Goal: Information Seeking & Learning: Learn about a topic

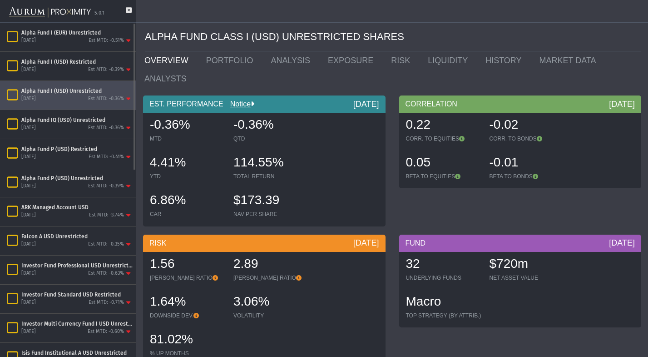
click at [66, 90] on div "Alpha Fund I (USD) Unrestricted" at bounding box center [76, 90] width 111 height 7
click at [129, 11] on icon at bounding box center [129, 14] width 6 height 15
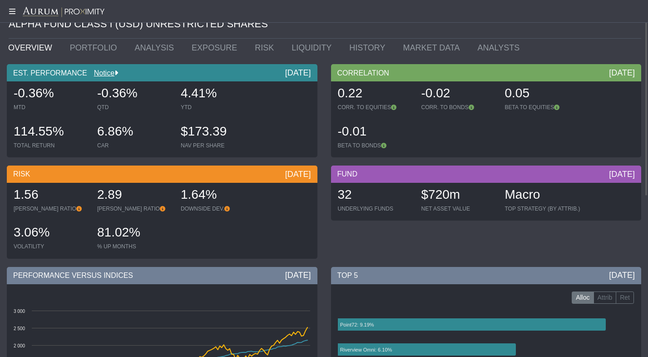
scroll to position [13, 0]
drag, startPoint x: 136, startPoint y: 97, endPoint x: 98, endPoint y: 92, distance: 38.0
click at [98, 92] on body "5.0.1 Pull down to refresh... Release to refresh... Refreshing... Alpha Fund I …" at bounding box center [324, 178] width 648 height 357
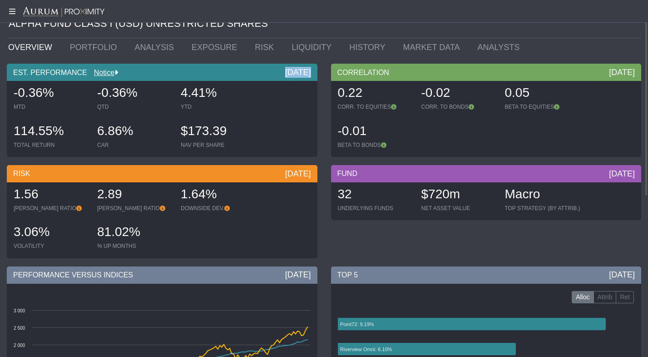
drag, startPoint x: 303, startPoint y: 71, endPoint x: 280, endPoint y: 68, distance: 23.5
click at [280, 68] on div "EST. PERFORMANCE Notice [DATE]" at bounding box center [162, 72] width 311 height 17
click at [30, 95] on span "-0.36%" at bounding box center [34, 92] width 40 height 14
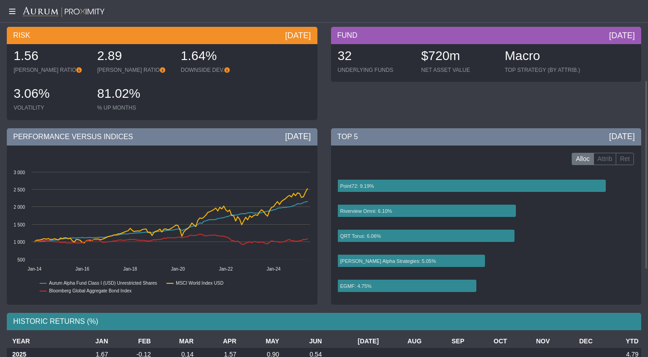
scroll to position [152, 0]
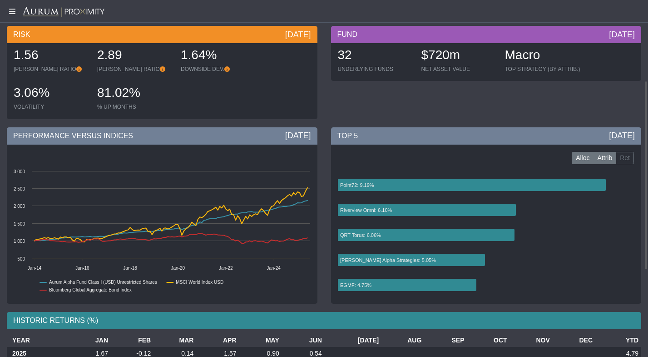
click at [602, 156] on label "Attrib" at bounding box center [605, 158] width 23 height 13
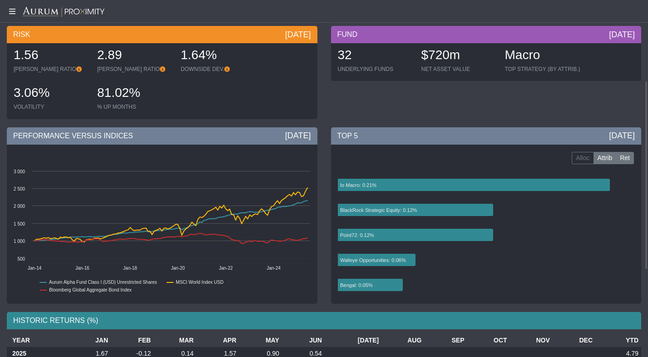
click at [632, 159] on label "Ret" at bounding box center [625, 158] width 18 height 13
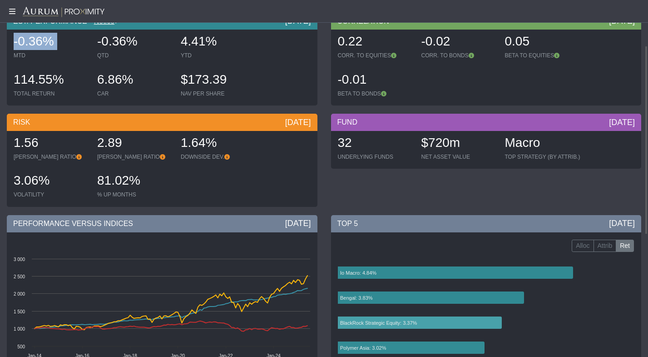
scroll to position [0, 0]
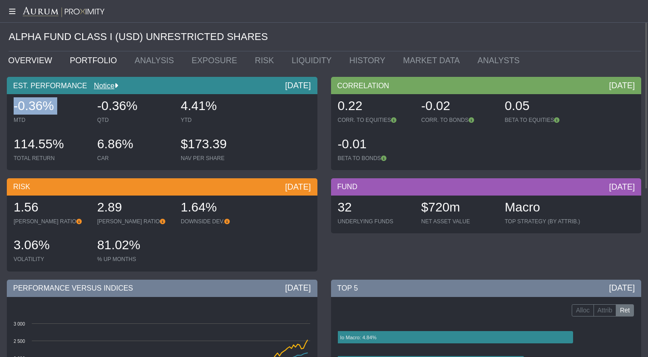
click at [85, 56] on link "PORTFOLIO" at bounding box center [95, 60] width 65 height 18
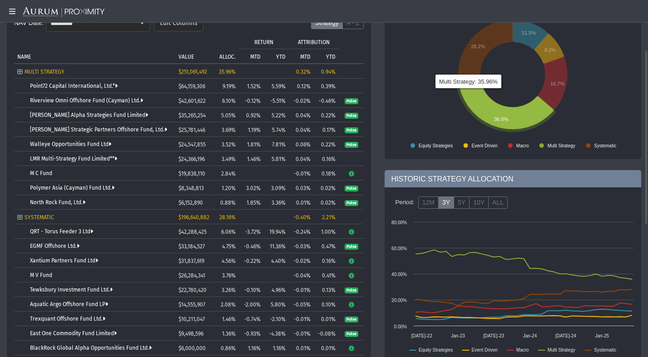
scroll to position [103, 0]
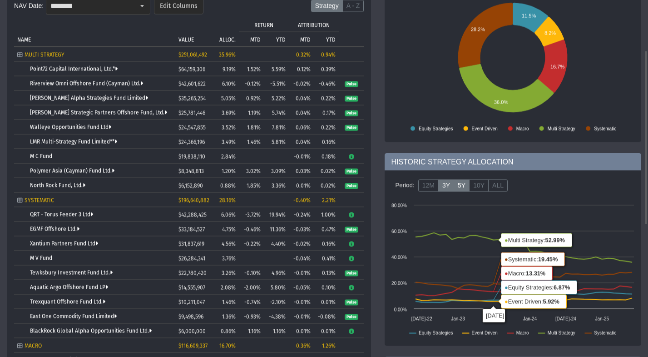
click at [462, 185] on label "5Y" at bounding box center [462, 185] width 16 height 13
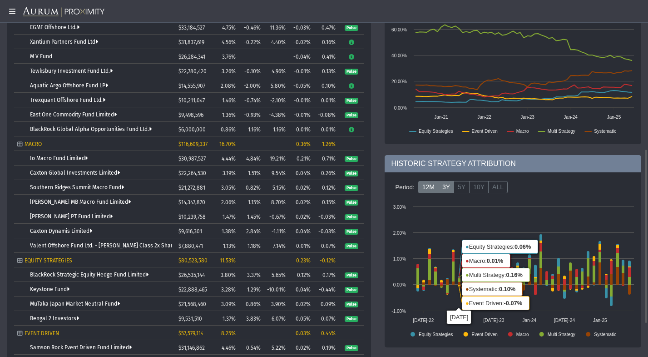
scroll to position [305, 0]
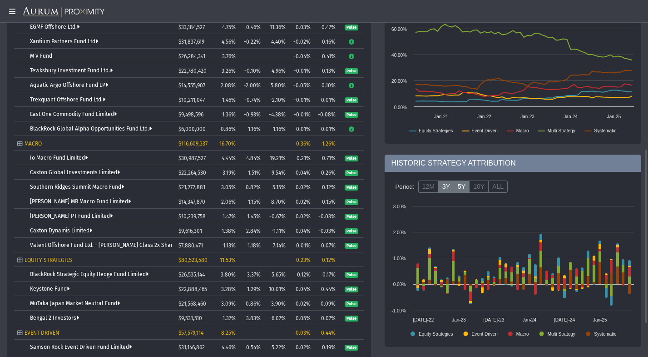
drag, startPoint x: 429, startPoint y: 185, endPoint x: 460, endPoint y: 186, distance: 30.5
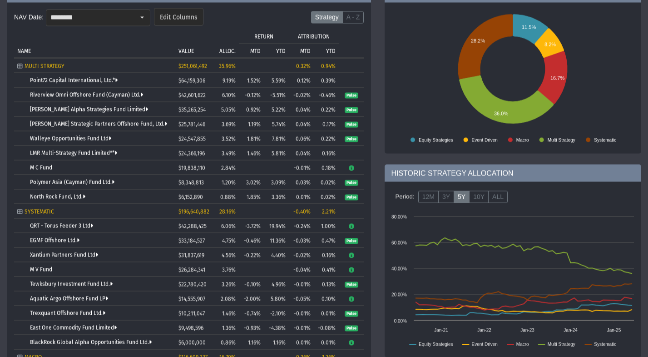
scroll to position [86, 0]
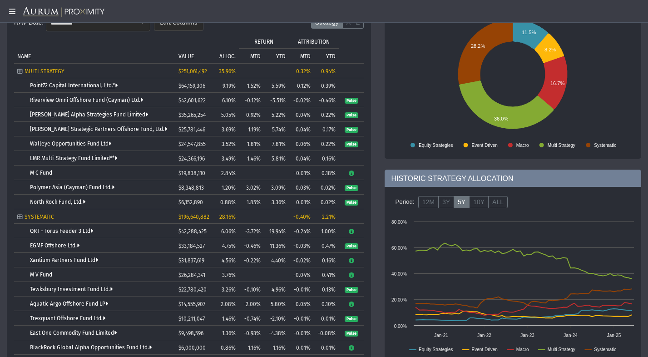
click at [69, 83] on link "Point72 Capital International, Ltd.*" at bounding box center [74, 85] width 88 height 6
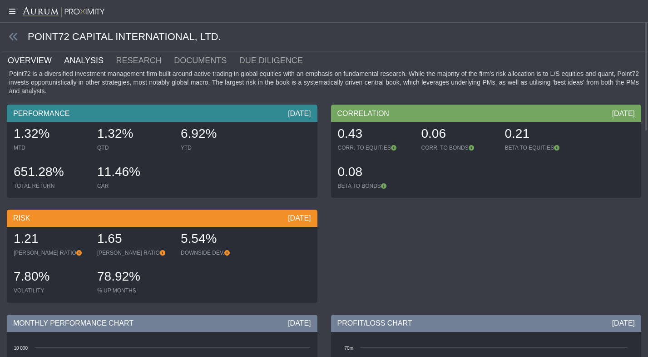
click at [82, 60] on link "ANALYSIS" at bounding box center [89, 60] width 52 height 18
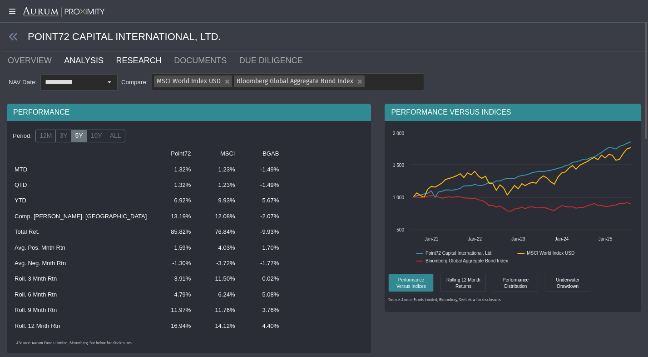
click at [133, 55] on link "RESEARCH" at bounding box center [144, 60] width 58 height 18
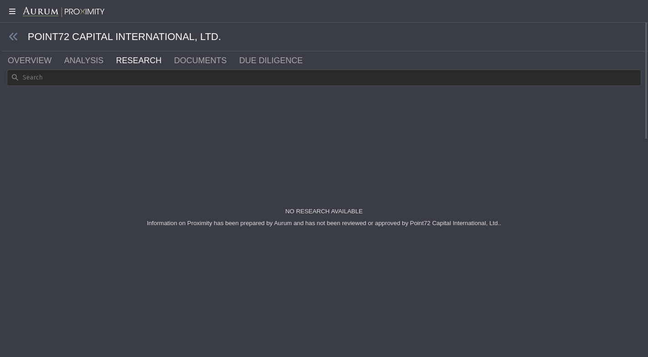
click at [261, 230] on div "Information on Proximity has been prepared by Aurum and has not been reviewed o…" at bounding box center [324, 222] width 362 height 15
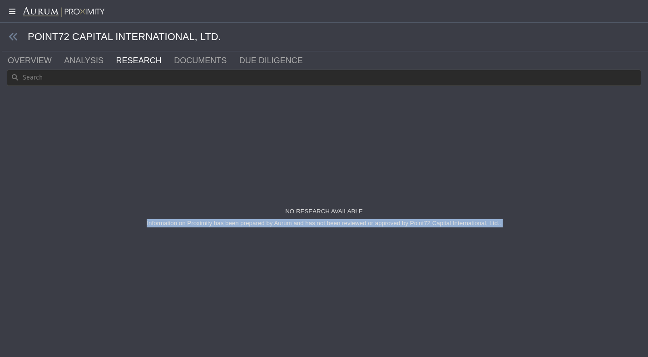
click at [261, 230] on div "Information on Proximity has been prepared by Aurum and has not been reviewed o…" at bounding box center [324, 222] width 362 height 15
click at [216, 253] on div "NO RESEARCH AVAILABLE Information on Proximity has been prepared by Aurum and h…" at bounding box center [324, 219] width 635 height 262
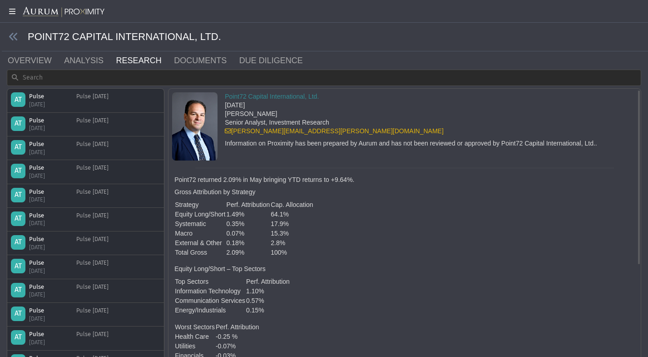
scroll to position [2, 0]
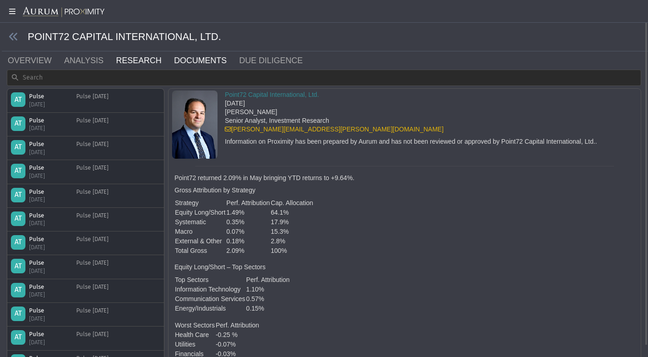
click at [198, 64] on link "DOCUMENTS" at bounding box center [205, 60] width 65 height 18
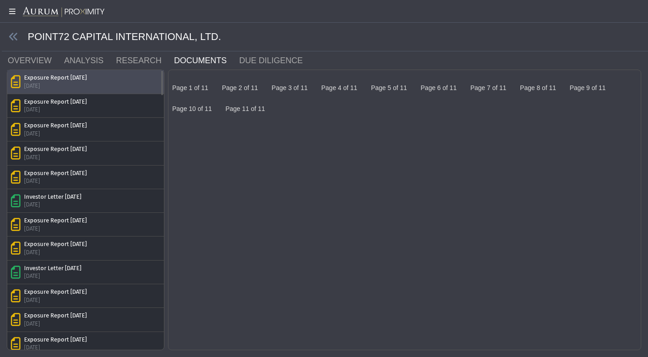
click at [64, 81] on div "Exposure Report [DATE]" at bounding box center [55, 78] width 63 height 8
click at [179, 82] on img at bounding box center [175, 78] width 7 height 7
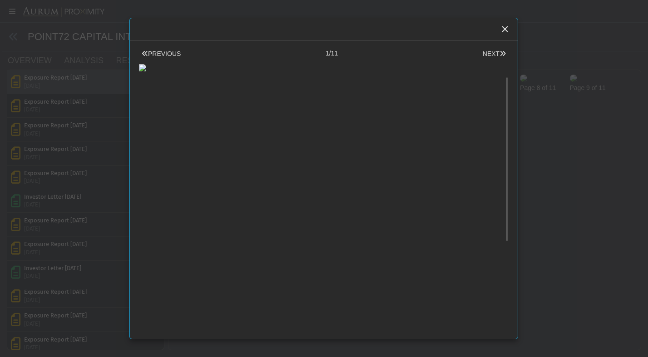
scroll to position [30, 0]
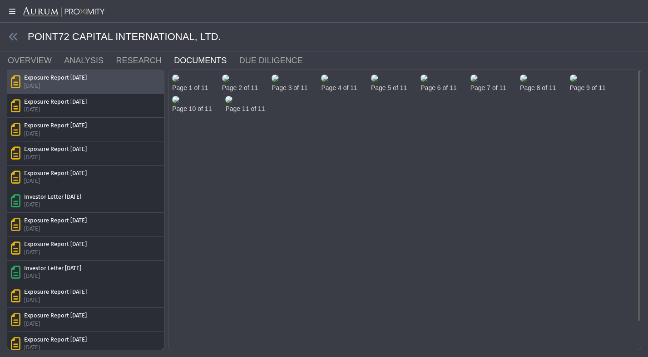
click at [551, 156] on body "5.0.1 Pull down to refresh... Release to refresh... Refreshing... Alpha Fund I …" at bounding box center [324, 178] width 648 height 357
click at [56, 202] on div "[DATE]" at bounding box center [52, 204] width 57 height 8
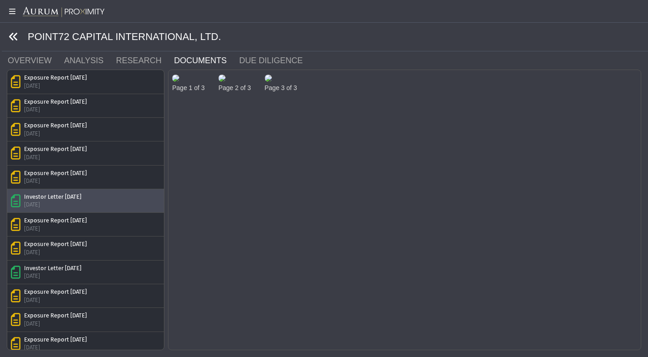
click at [13, 40] on icon at bounding box center [14, 37] width 10 height 10
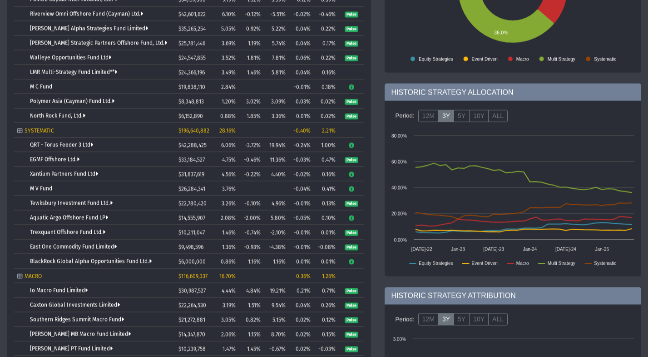
scroll to position [173, 0]
click at [233, 142] on span "6.06%" at bounding box center [228, 145] width 15 height 6
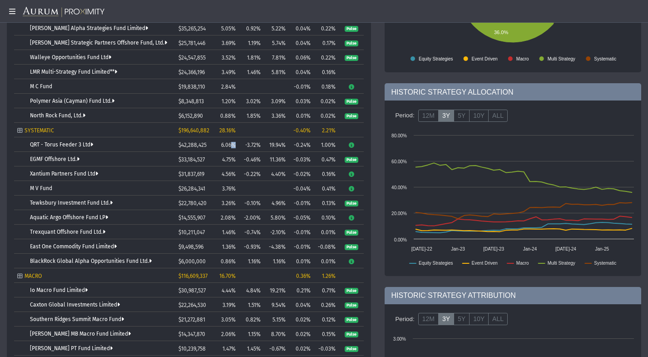
click at [233, 142] on span "6.06%" at bounding box center [228, 145] width 15 height 6
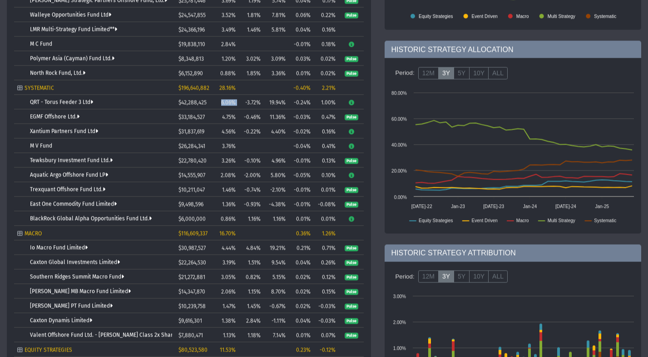
scroll to position [221, 0]
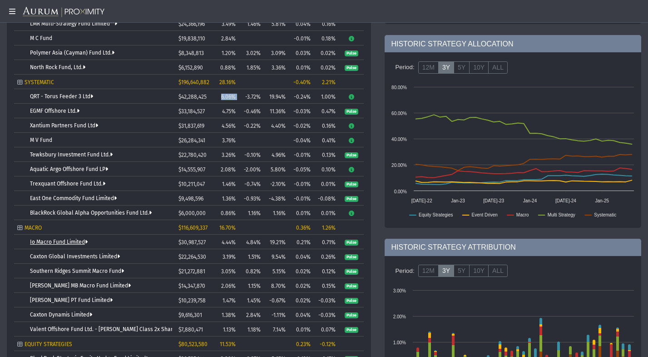
click at [48, 239] on link "Io Macro Fund Limited" at bounding box center [59, 242] width 58 height 6
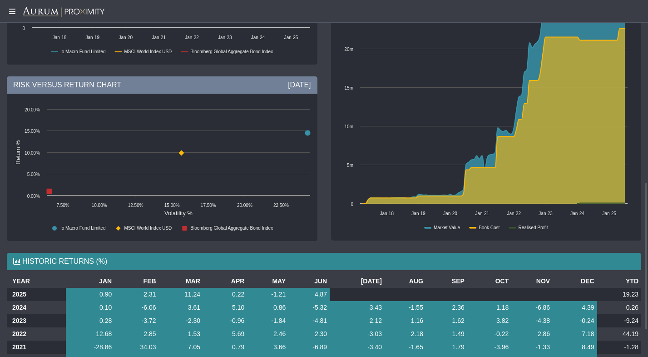
scroll to position [506, 0]
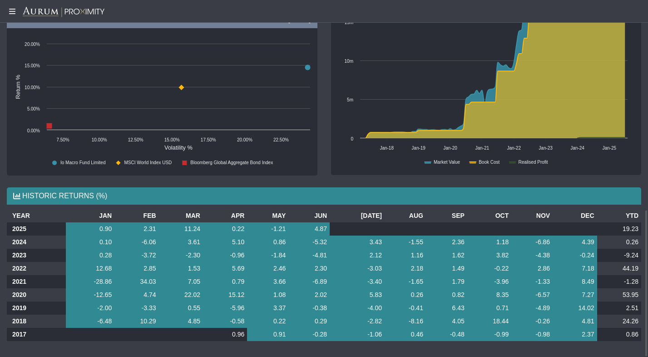
click at [632, 272] on td "44.19" at bounding box center [619, 268] width 44 height 13
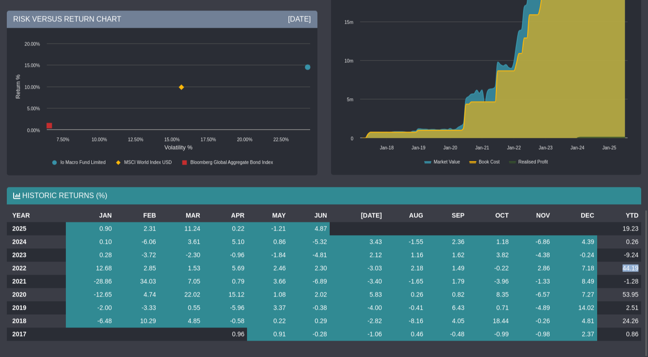
click at [632, 272] on td "44.19" at bounding box center [619, 267] width 44 height 13
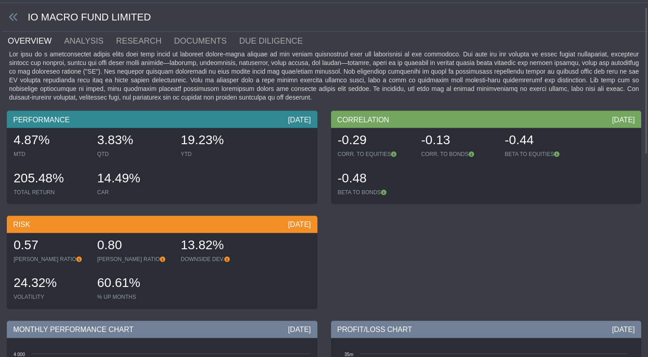
scroll to position [0, 0]
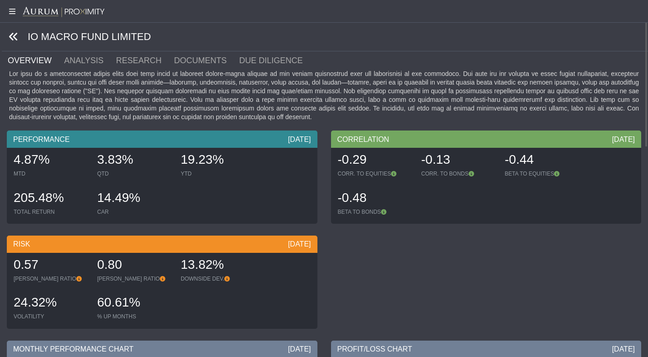
click at [14, 40] on icon at bounding box center [14, 37] width 10 height 10
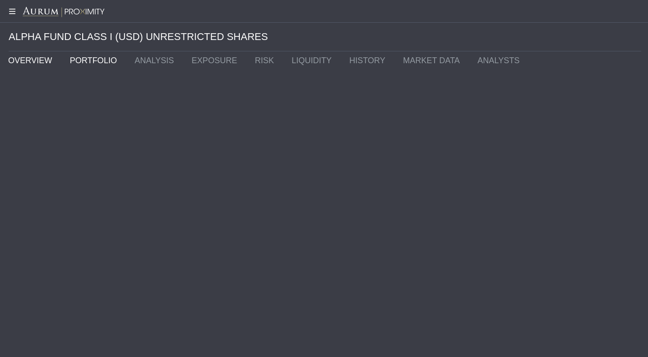
click at [20, 55] on link "OVERVIEW" at bounding box center [32, 60] width 62 height 18
